Goal: Navigation & Orientation: Find specific page/section

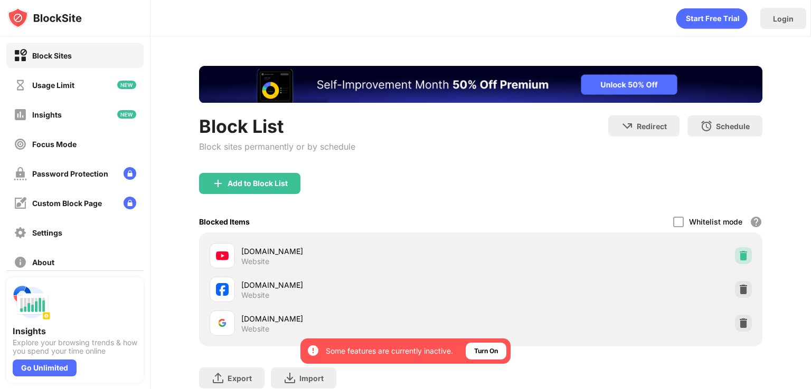
click at [738, 251] on img at bounding box center [743, 256] width 11 height 11
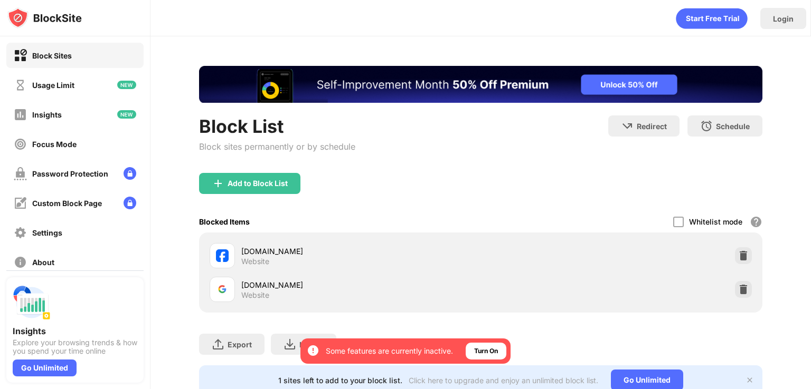
click at [738, 251] on img at bounding box center [743, 256] width 11 height 11
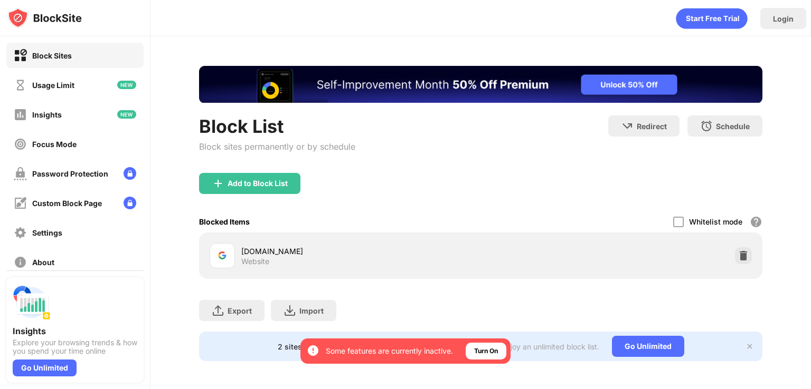
click at [738, 251] on img at bounding box center [743, 256] width 11 height 11
